Goal: Navigation & Orientation: Find specific page/section

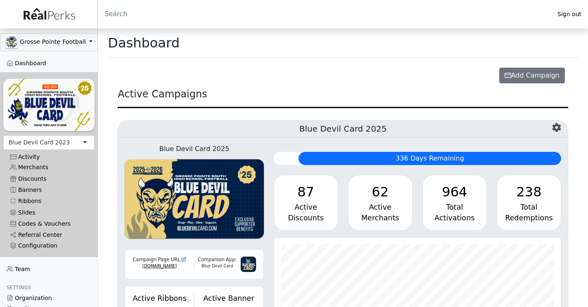
drag, startPoint x: 0, startPoint y: 0, endPoint x: 51, endPoint y: 142, distance: 151.3
click at [51, 142] on div "Blue Devil Card 2023" at bounding box center [39, 142] width 61 height 9
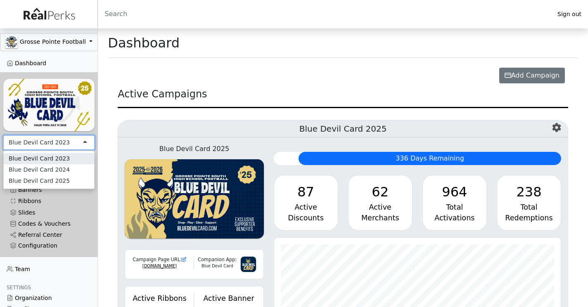
scroll to position [95, 287]
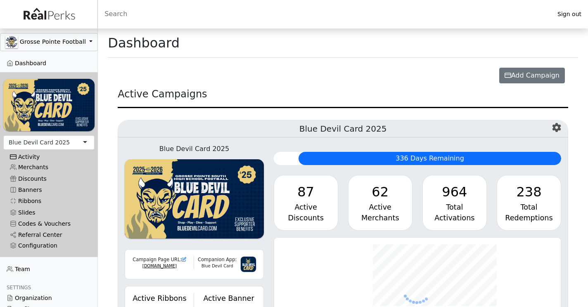
scroll to position [95, 287]
click at [36, 158] on div "Activity" at bounding box center [49, 156] width 78 height 7
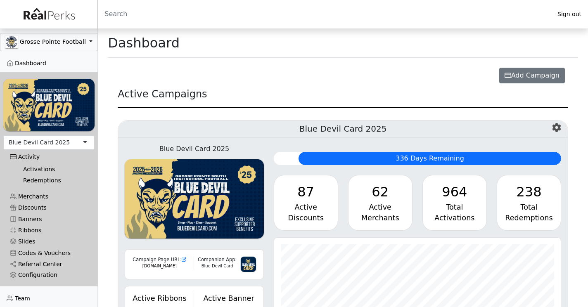
click at [37, 172] on link "Activations" at bounding box center [52, 169] width 71 height 11
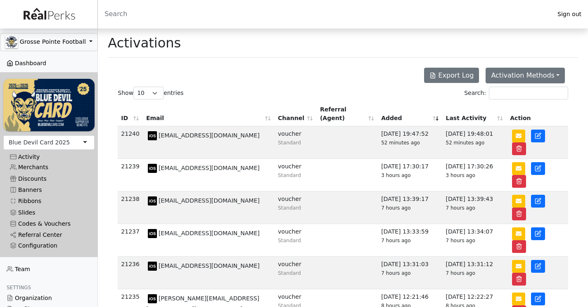
click at [46, 64] on link "Dashboard" at bounding box center [49, 63] width 98 height 11
